Goal: Book appointment/travel/reservation

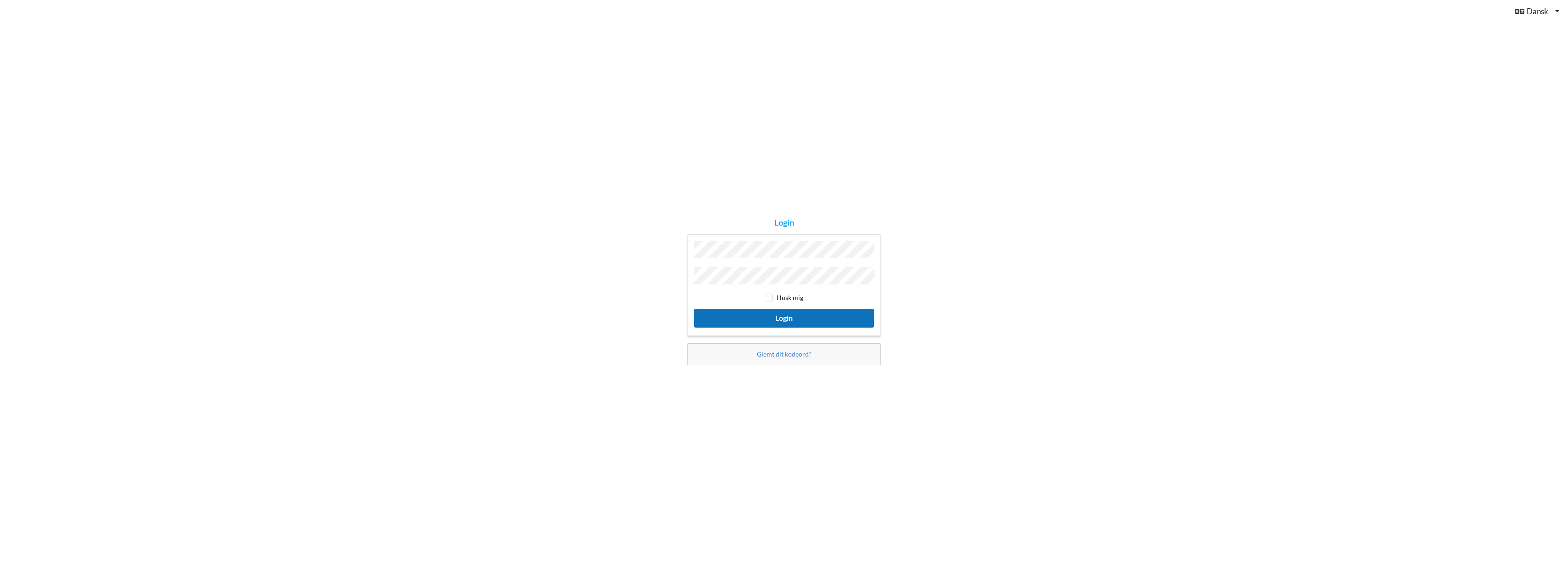
click at [821, 315] on button "Login" at bounding box center [784, 318] width 180 height 19
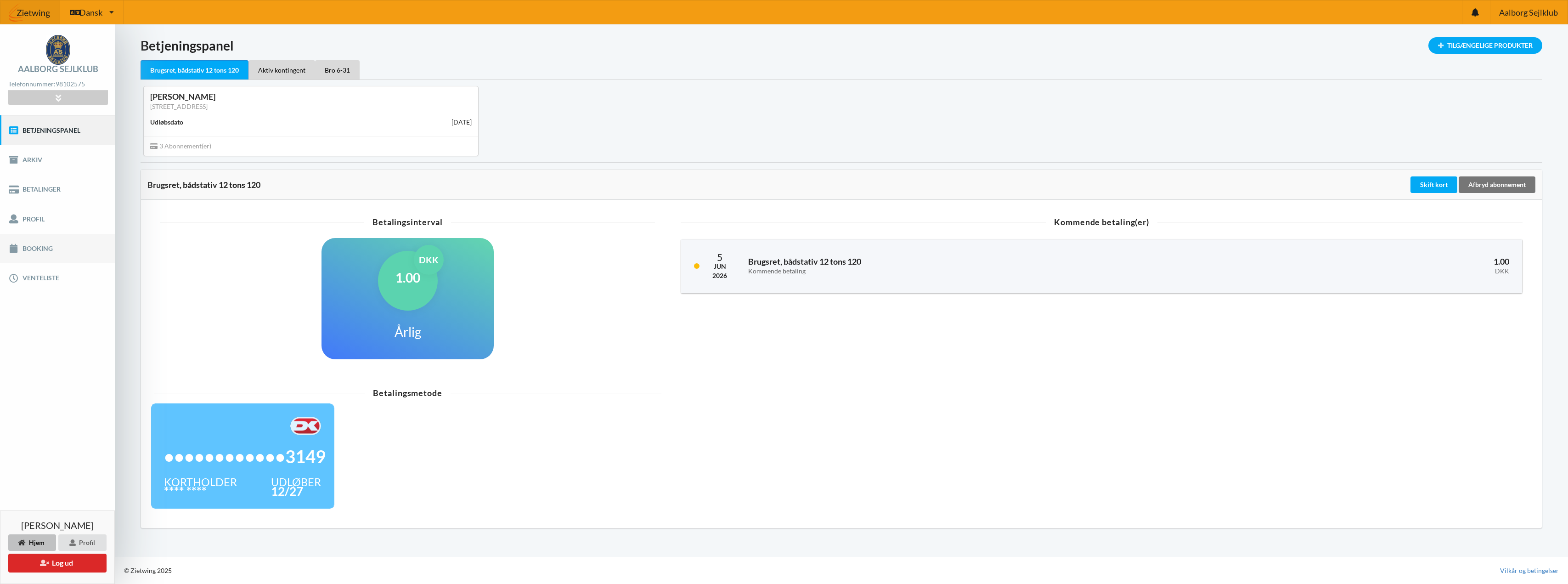
click at [33, 247] on link "Booking" at bounding box center [57, 248] width 115 height 29
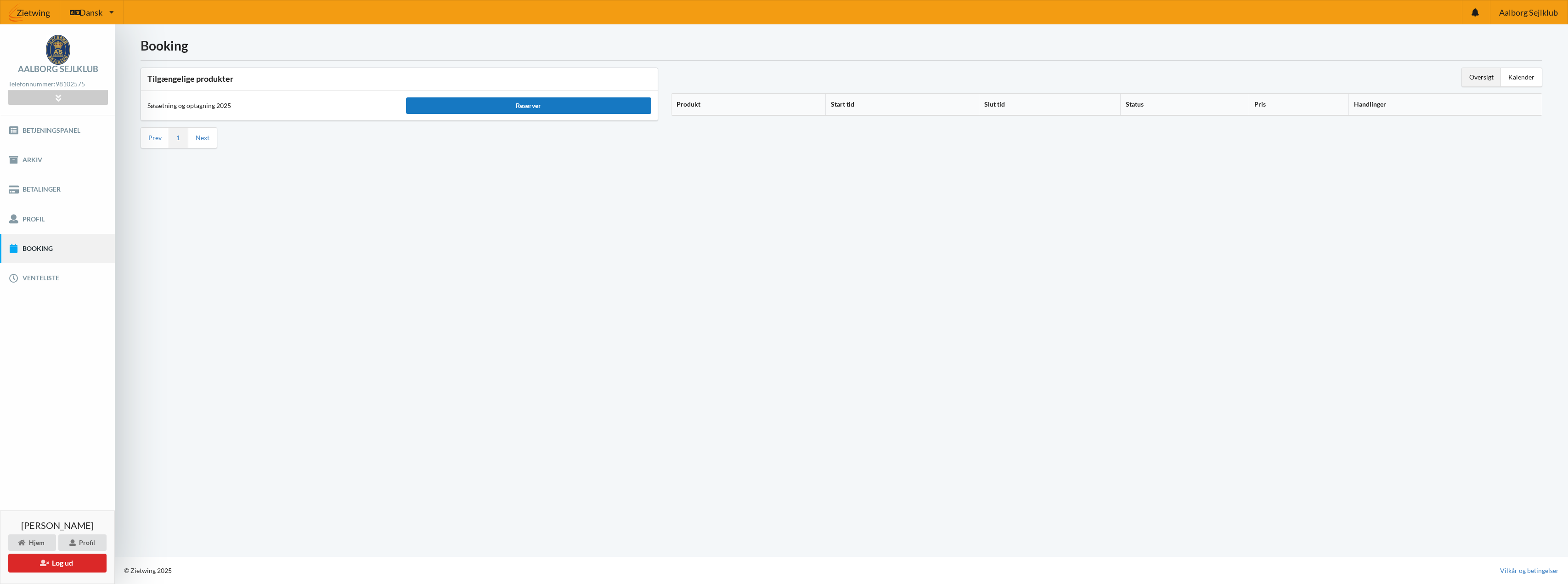
click at [579, 108] on div "Reserver" at bounding box center [529, 105] width 246 height 16
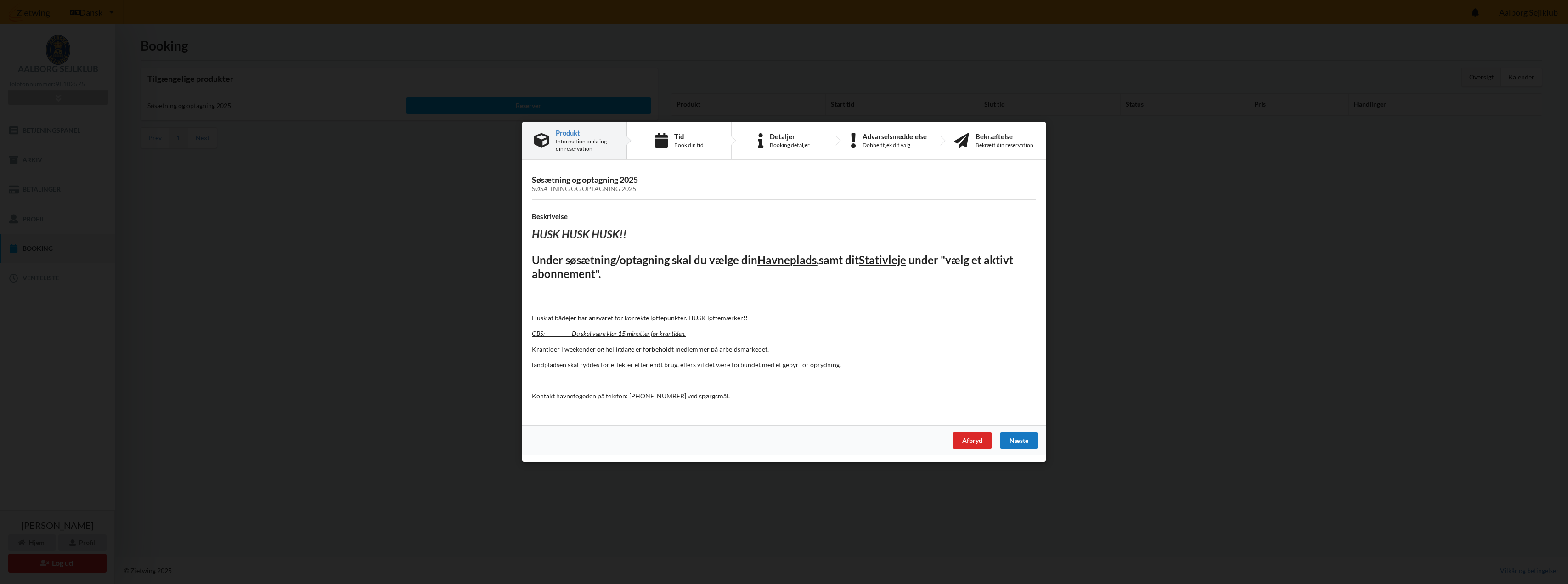
click at [1023, 438] on div "Næste" at bounding box center [1019, 441] width 38 height 16
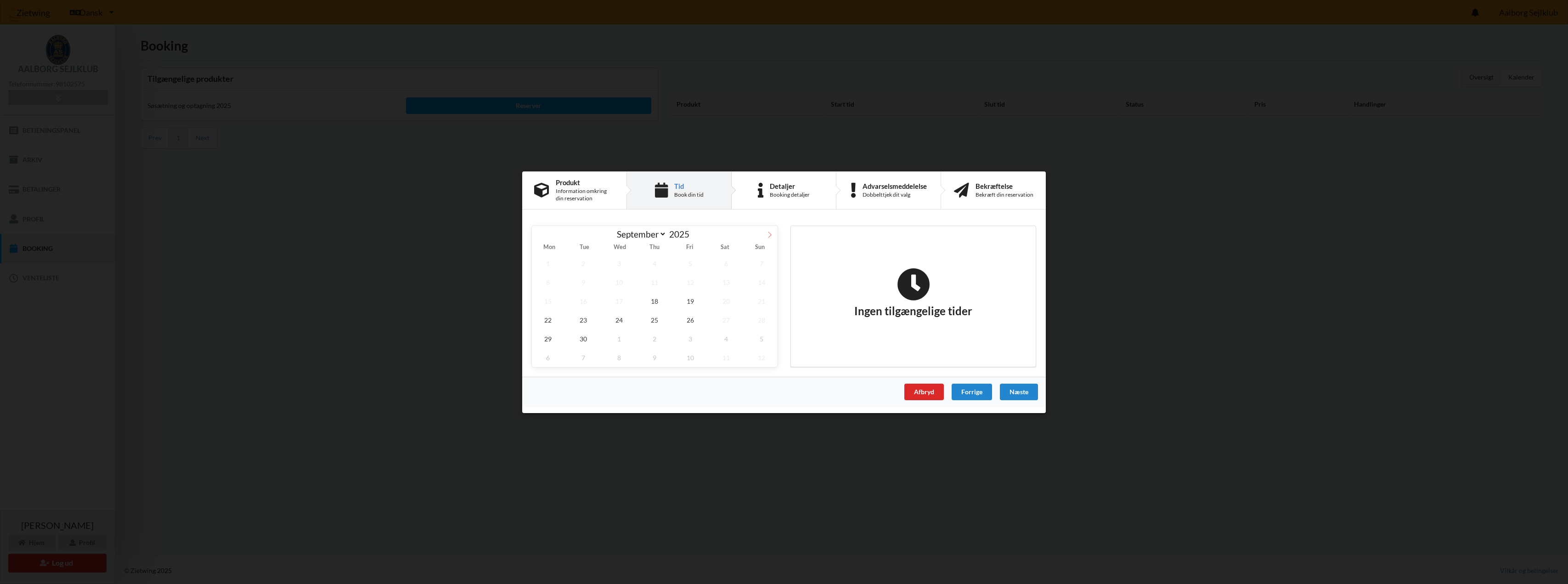
click at [768, 234] on icon at bounding box center [769, 234] width 7 height 7
click at [724, 302] on span "18" at bounding box center [726, 300] width 32 height 19
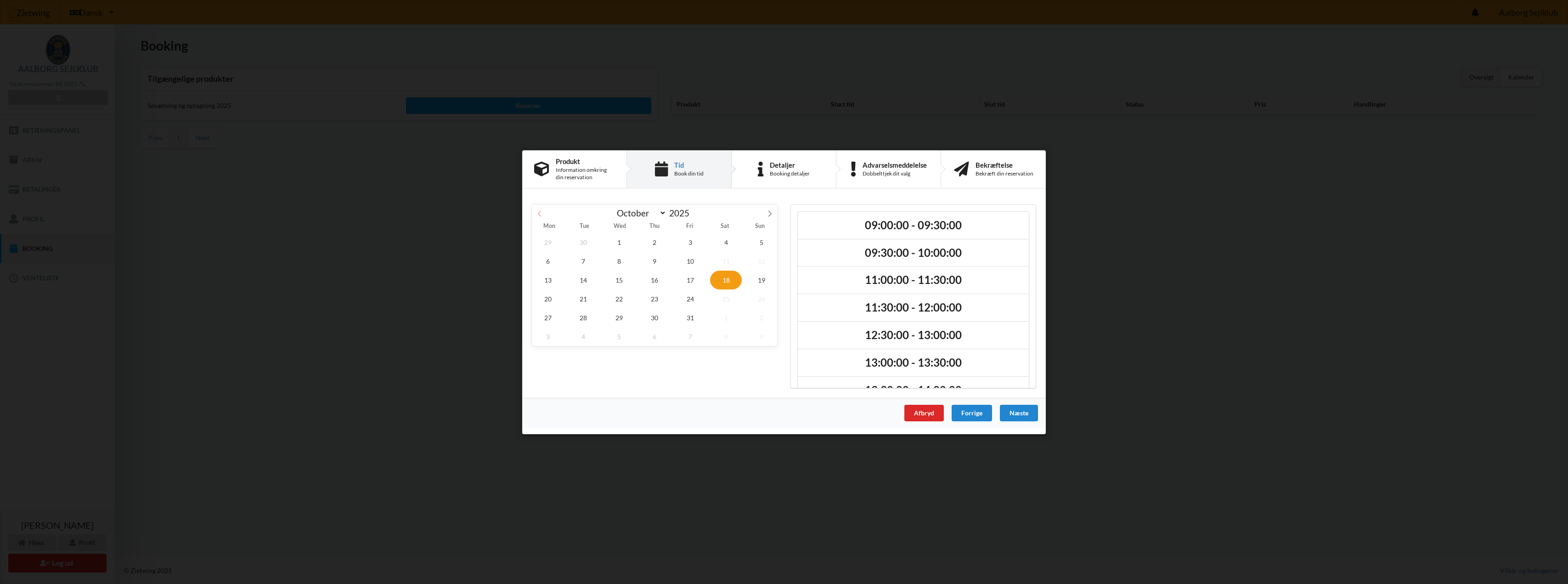
click at [541, 216] on icon at bounding box center [539, 213] width 7 height 7
click at [767, 214] on icon at bounding box center [769, 213] width 7 height 7
select select "9"
click at [851, 252] on h2 "09:30:00 - 10:00:00" at bounding box center [913, 252] width 218 height 14
click at [1023, 409] on div "Næste" at bounding box center [1019, 412] width 38 height 16
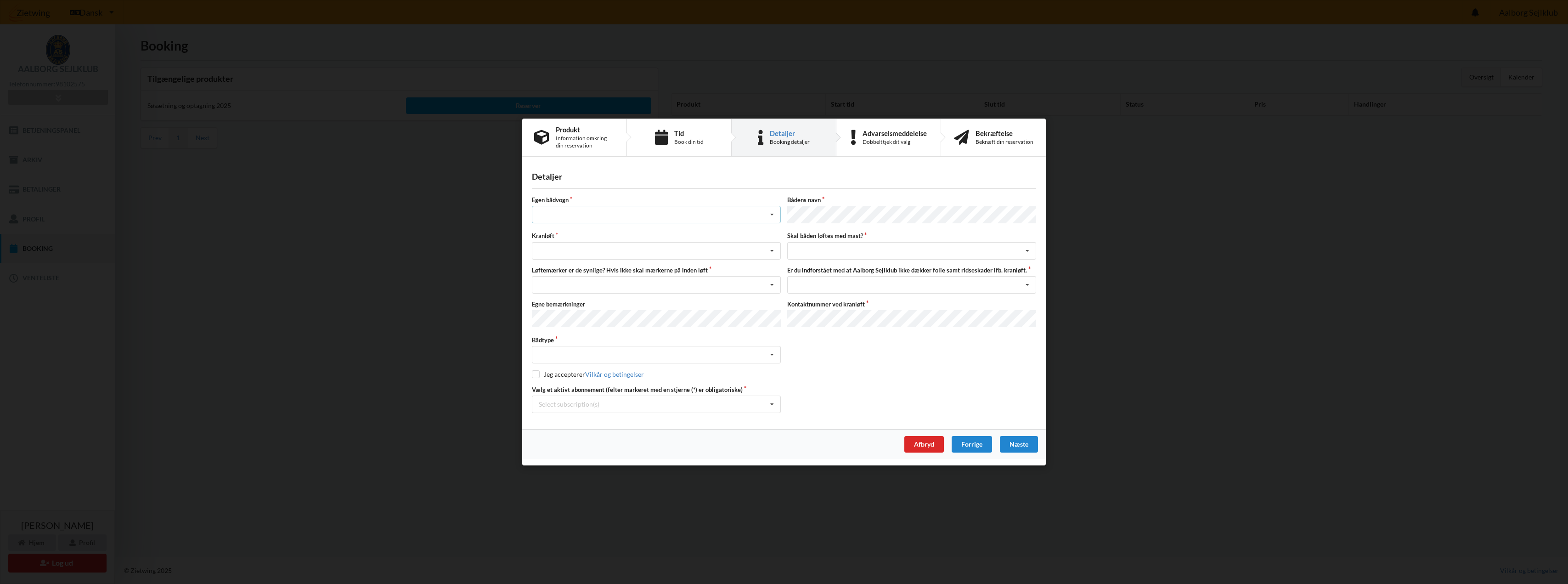
click at [771, 216] on icon at bounding box center [772, 216] width 14 height 17
click at [538, 267] on div "nej" at bounding box center [656, 266] width 248 height 17
click at [772, 250] on icon at bounding box center [772, 251] width 14 height 17
click at [549, 283] on div "Optagning" at bounding box center [656, 284] width 248 height 17
click at [771, 284] on icon at bounding box center [772, 285] width 14 height 17
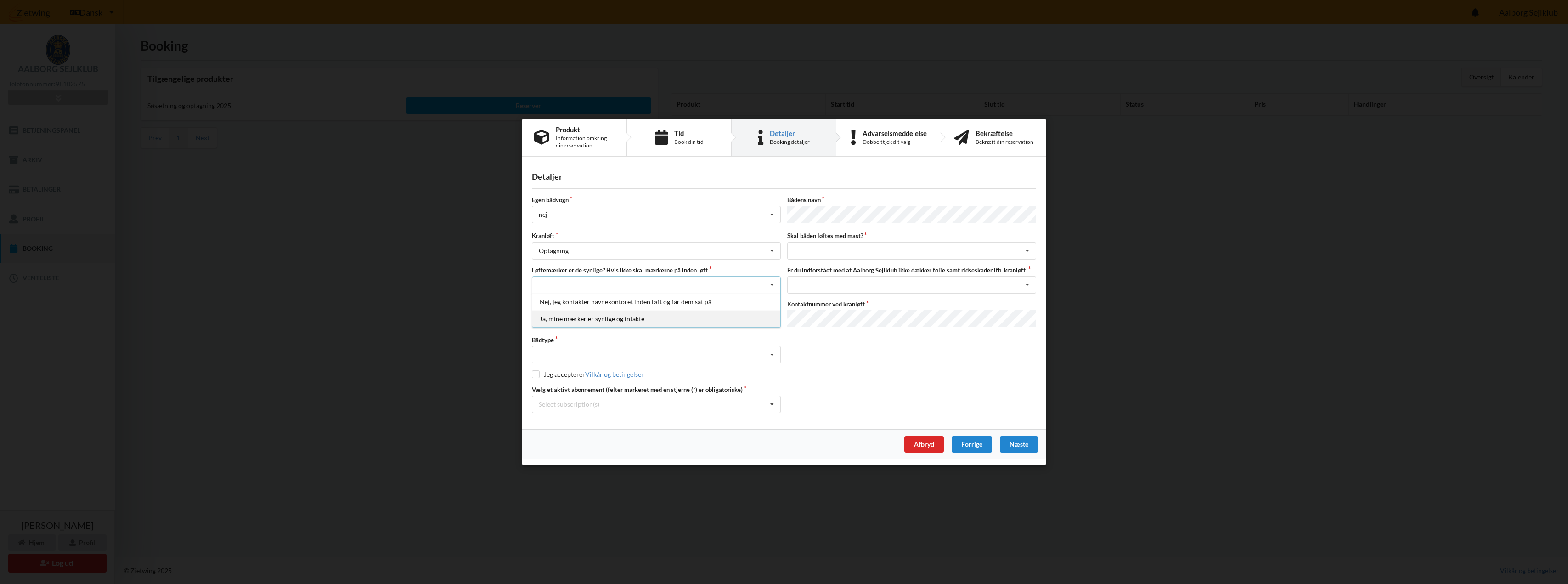
click at [583, 319] on div "Ja, mine mærker er synlige og intakte" at bounding box center [656, 318] width 248 height 17
click at [774, 353] on icon at bounding box center [772, 355] width 14 height 17
click at [557, 389] on div "Sejlbåd" at bounding box center [656, 389] width 248 height 17
click at [771, 401] on icon at bounding box center [772, 404] width 14 height 17
click at [553, 434] on div "* Bro 6-31" at bounding box center [656, 438] width 248 height 17
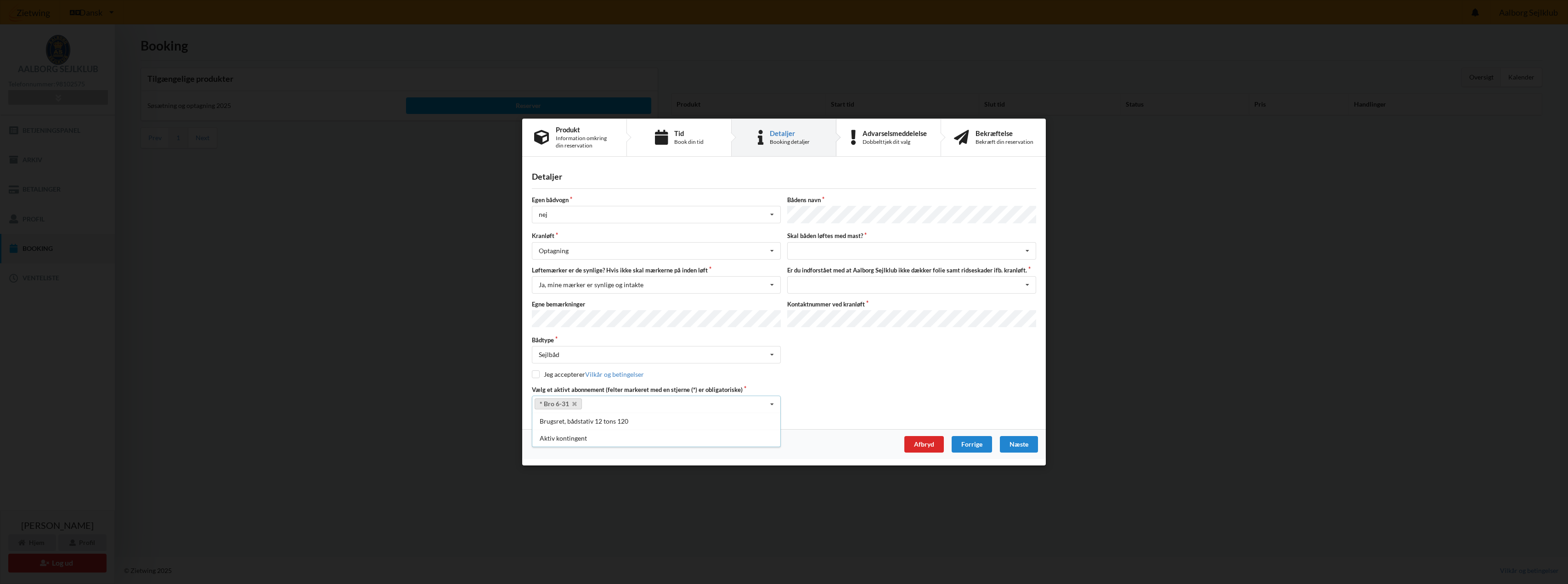
click at [793, 404] on div "Vælg et aktivt abonnement (felter markeret med en stjerne (*) er obligatoriske)…" at bounding box center [783, 399] width 511 height 27
click at [534, 373] on input "checkbox" at bounding box center [536, 374] width 8 height 8
checkbox input "true"
click at [1027, 247] on icon at bounding box center [1027, 251] width 14 height 17
click at [819, 303] on div "nej" at bounding box center [911, 301] width 248 height 17
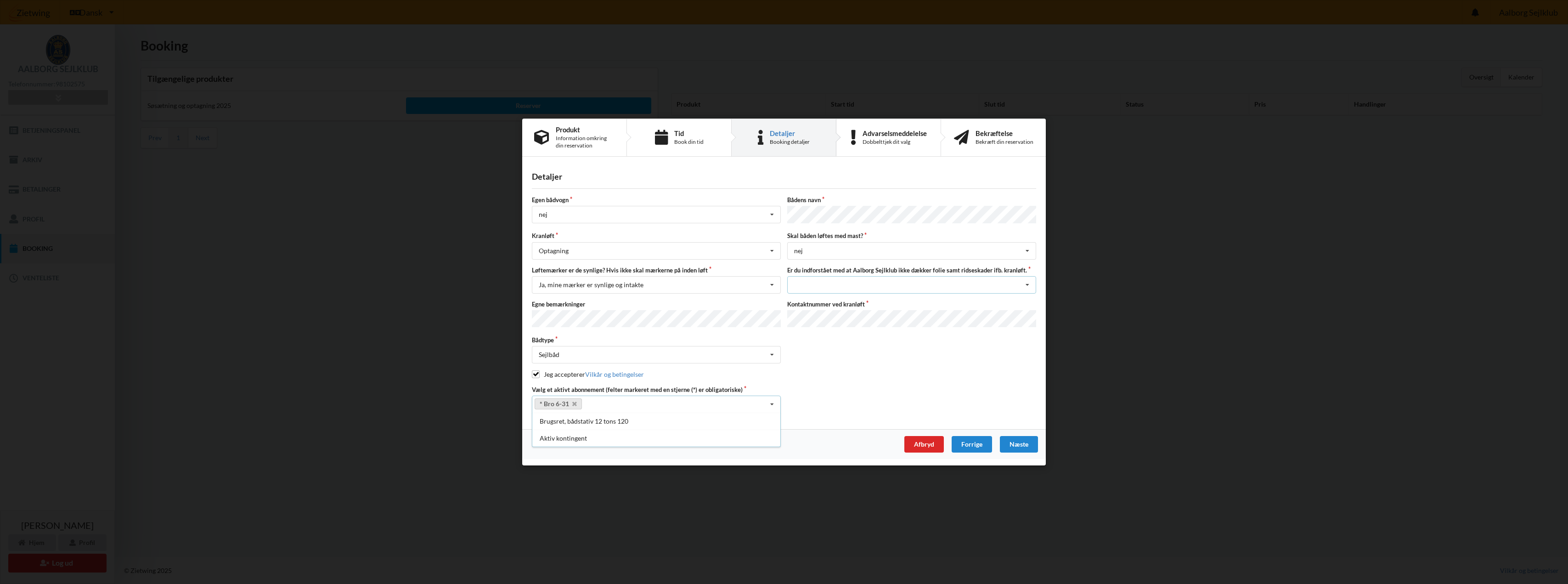
click at [1026, 284] on icon at bounding box center [1027, 285] width 14 height 17
click at [920, 301] on div "Jeg har tæpper med og tager selv ansvaret for eventuelle folie samt ridseskader" at bounding box center [911, 301] width 248 height 17
click at [1029, 441] on div "Næste" at bounding box center [1019, 444] width 38 height 16
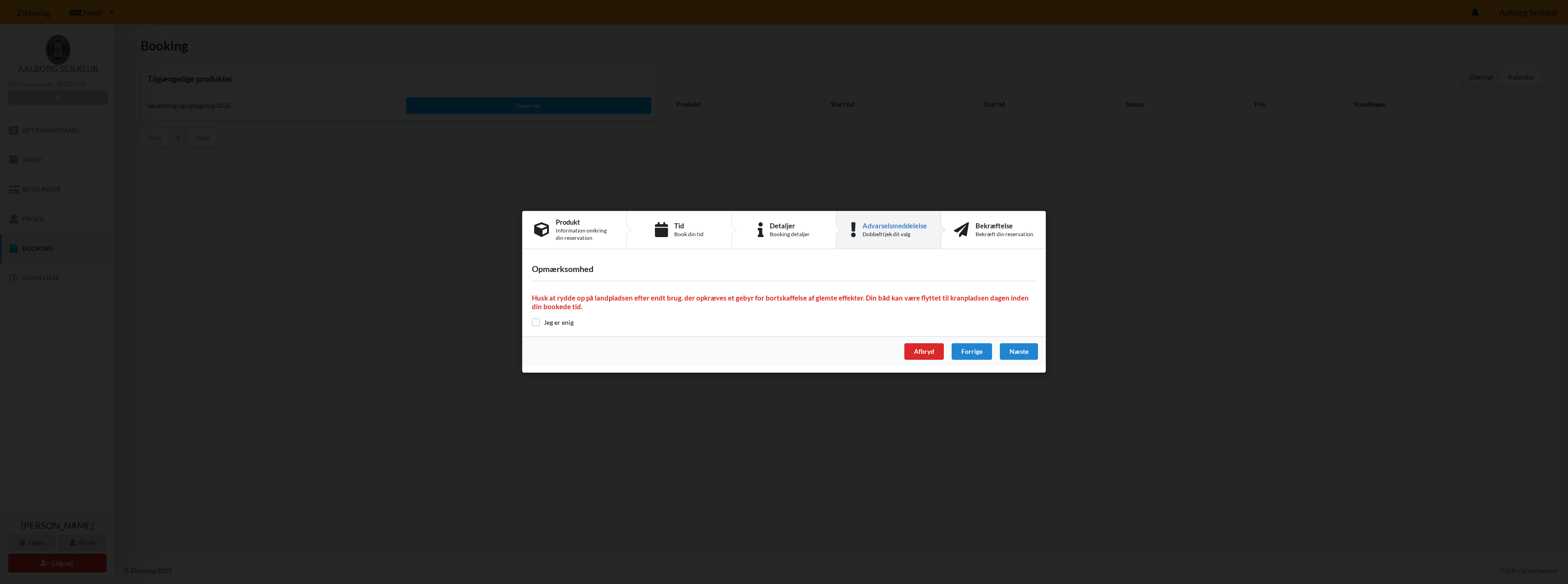
click at [538, 324] on input "checkbox" at bounding box center [536, 322] width 8 height 8
checkbox input "true"
click at [1018, 348] on div "Næste" at bounding box center [1019, 351] width 38 height 16
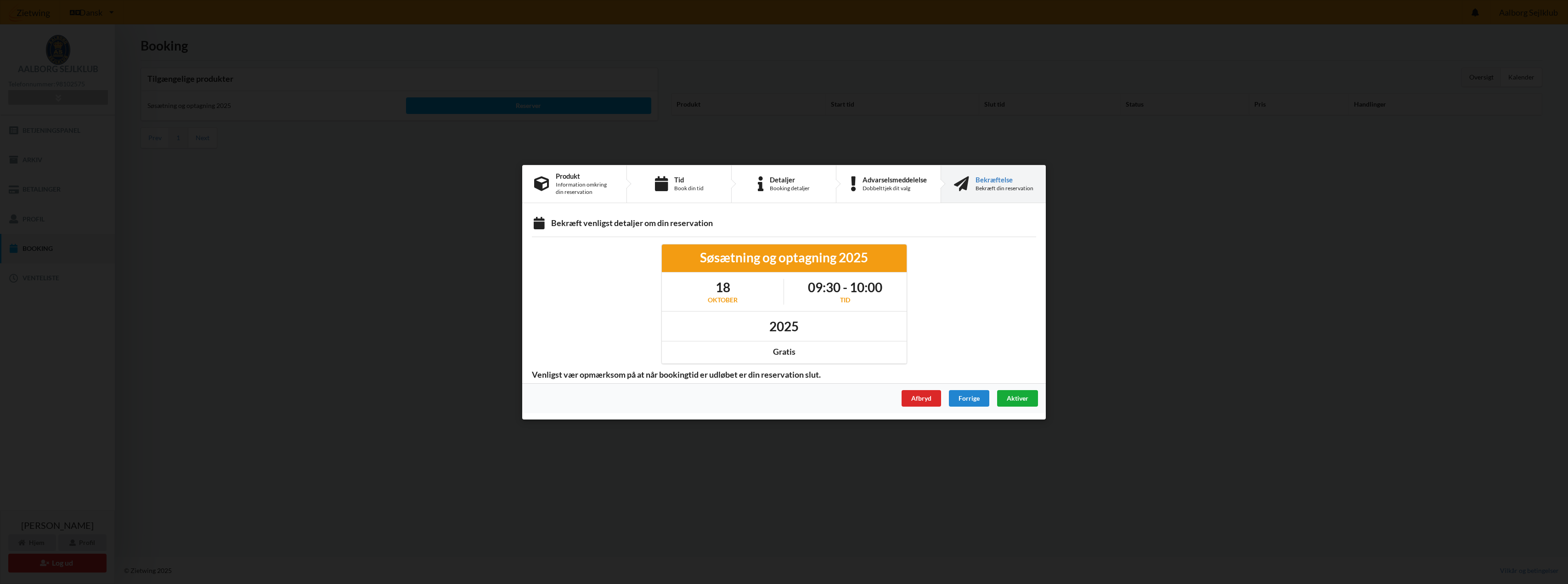
click at [1011, 398] on span "Aktiver" at bounding box center [1017, 398] width 21 height 8
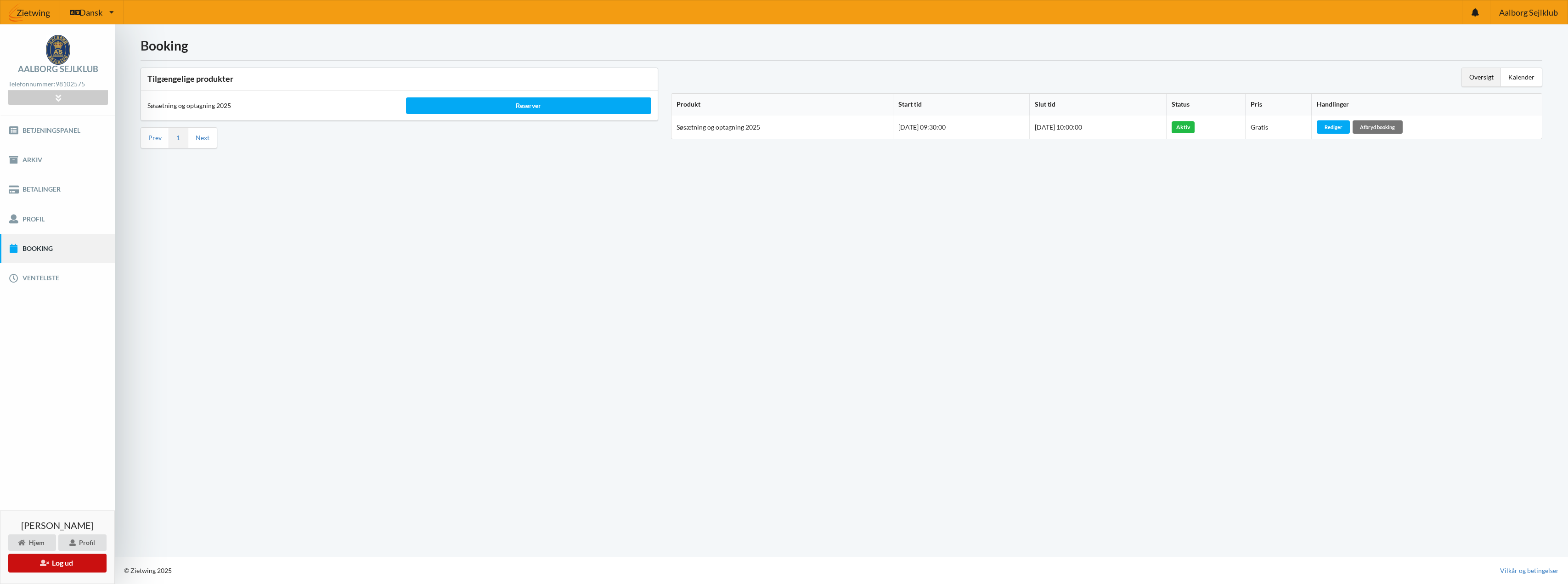
click at [65, 562] on button "Log ud" at bounding box center [57, 563] width 98 height 19
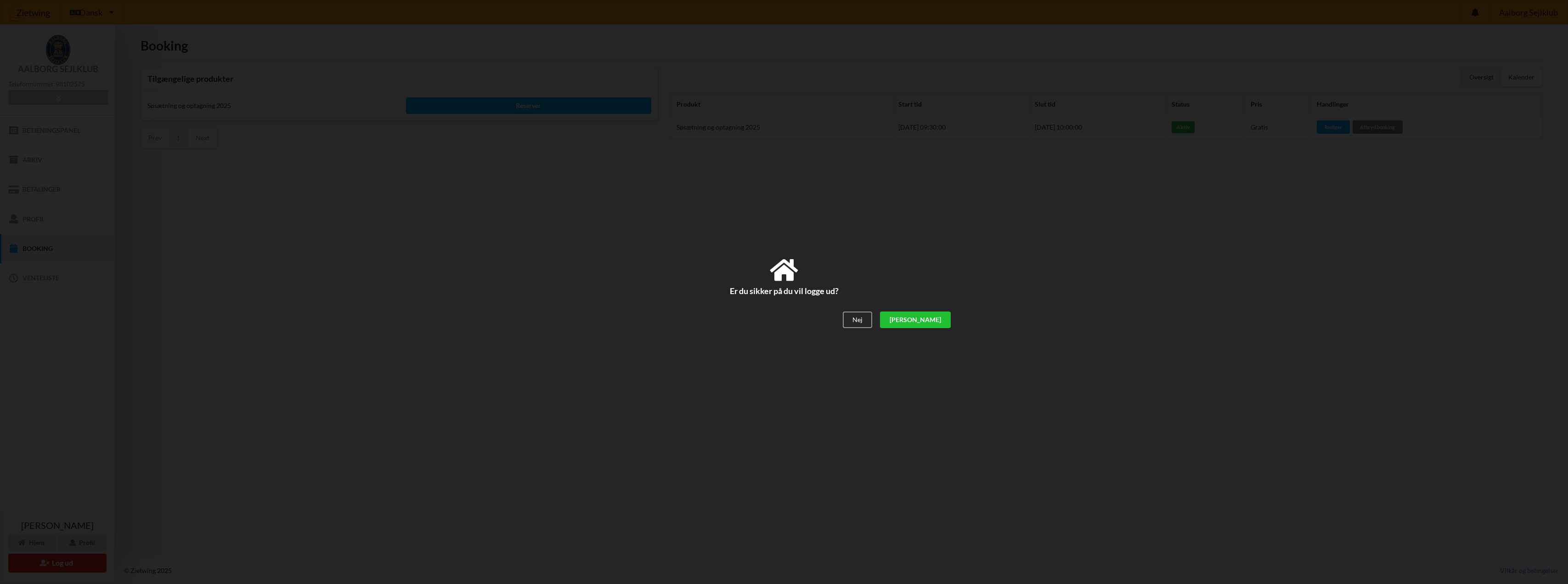
click at [941, 321] on div "[PERSON_NAME]" at bounding box center [915, 320] width 71 height 16
